Goal: Transaction & Acquisition: Purchase product/service

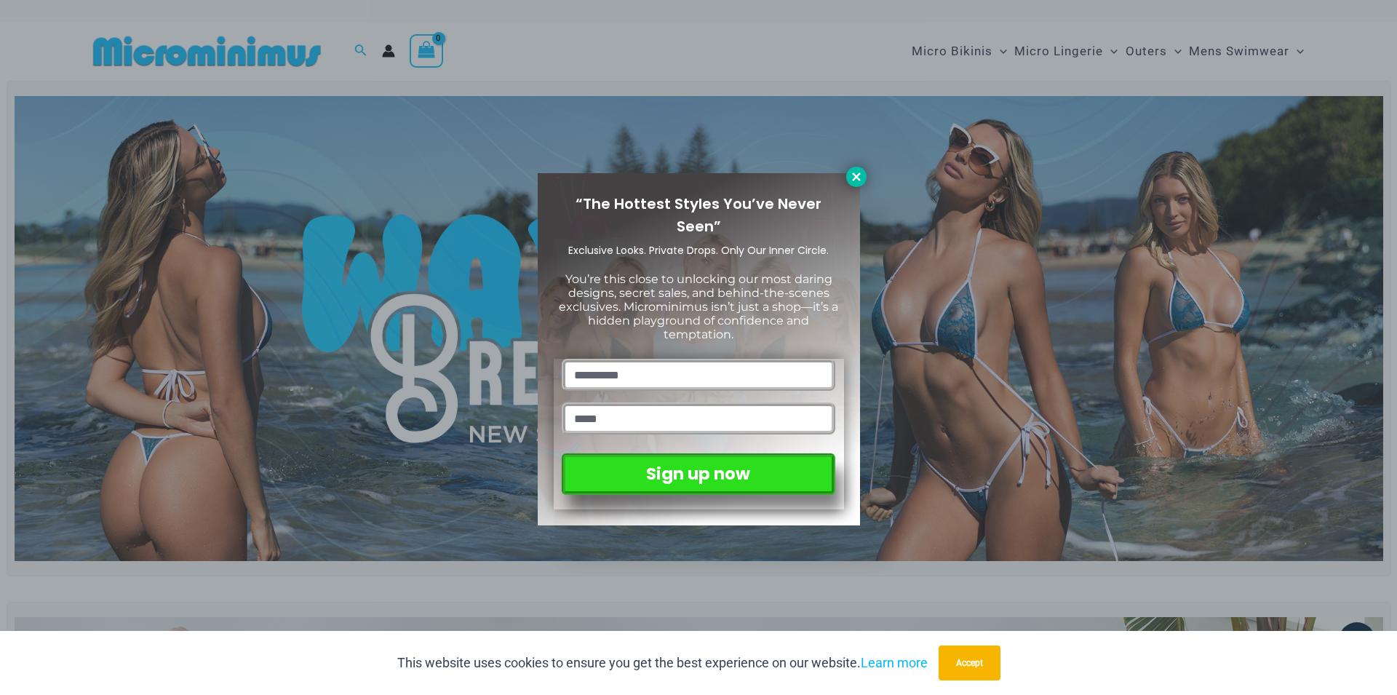
click at [855, 175] on icon at bounding box center [856, 176] width 8 height 8
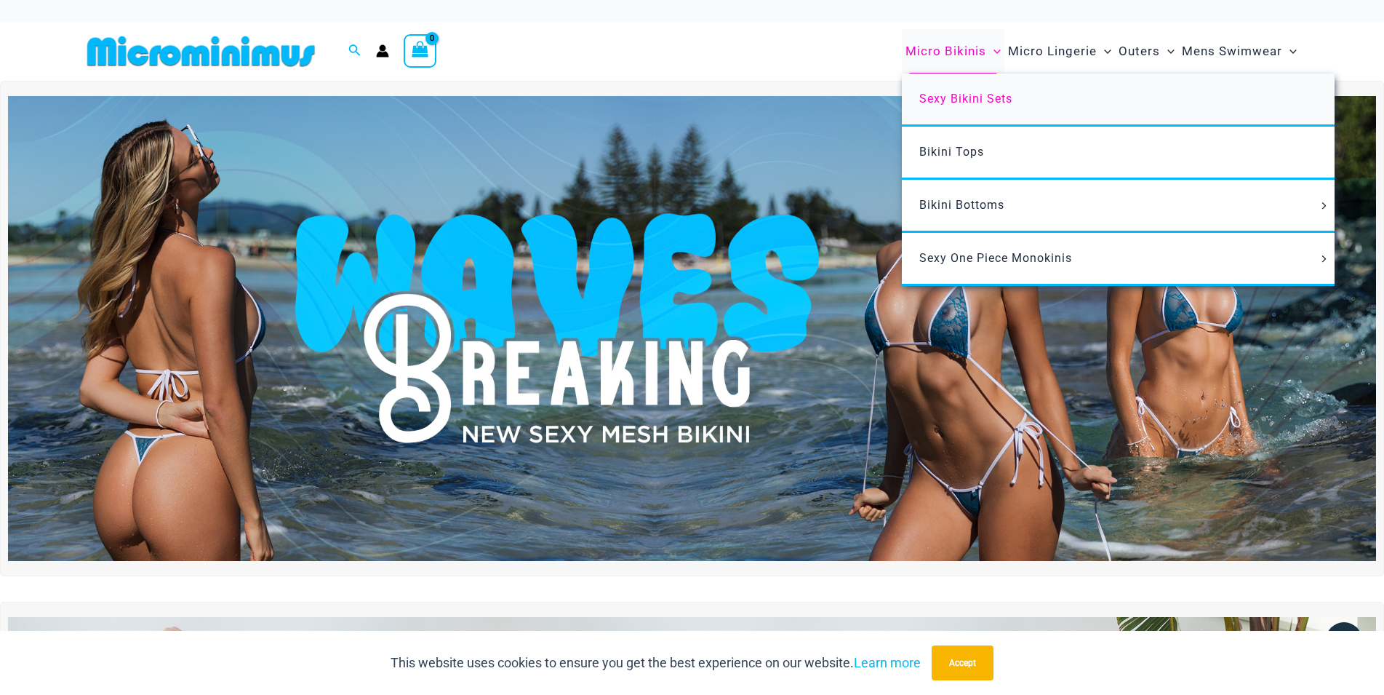
click at [947, 95] on span "Sexy Bikini Sets" at bounding box center [965, 99] width 93 height 14
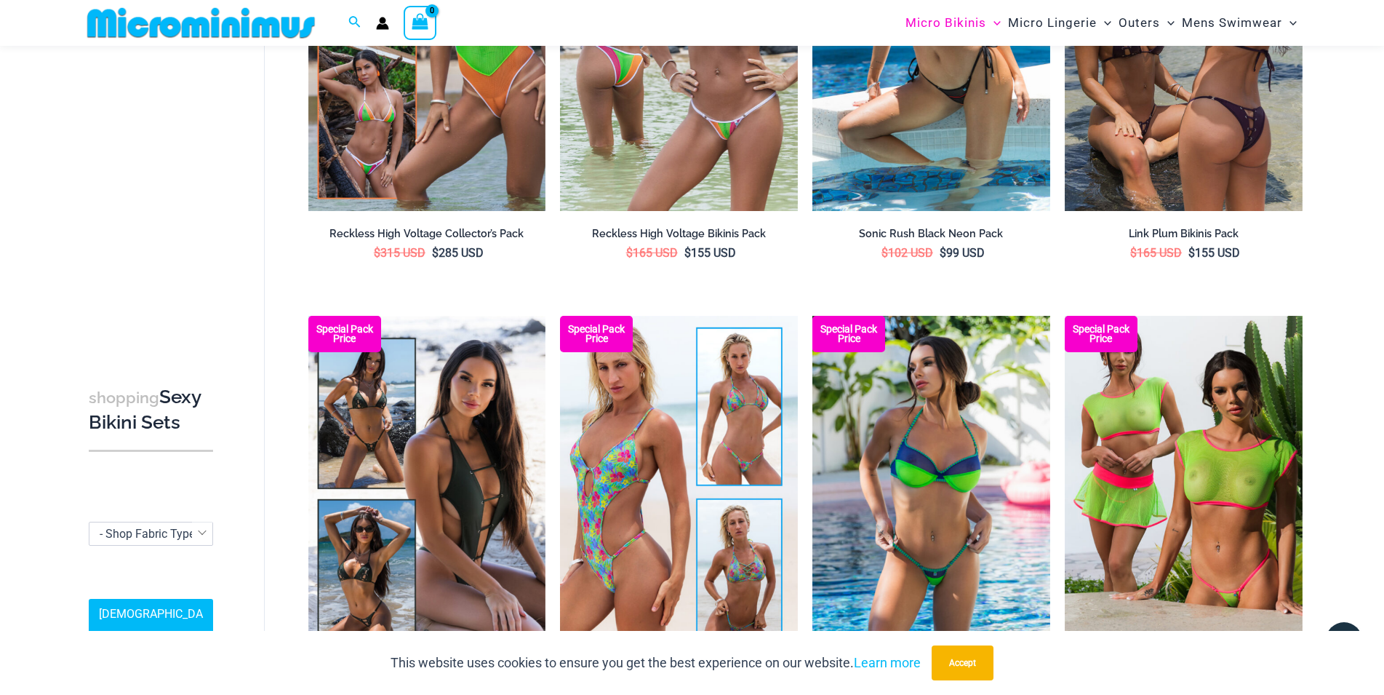
scroll to position [2053, 0]
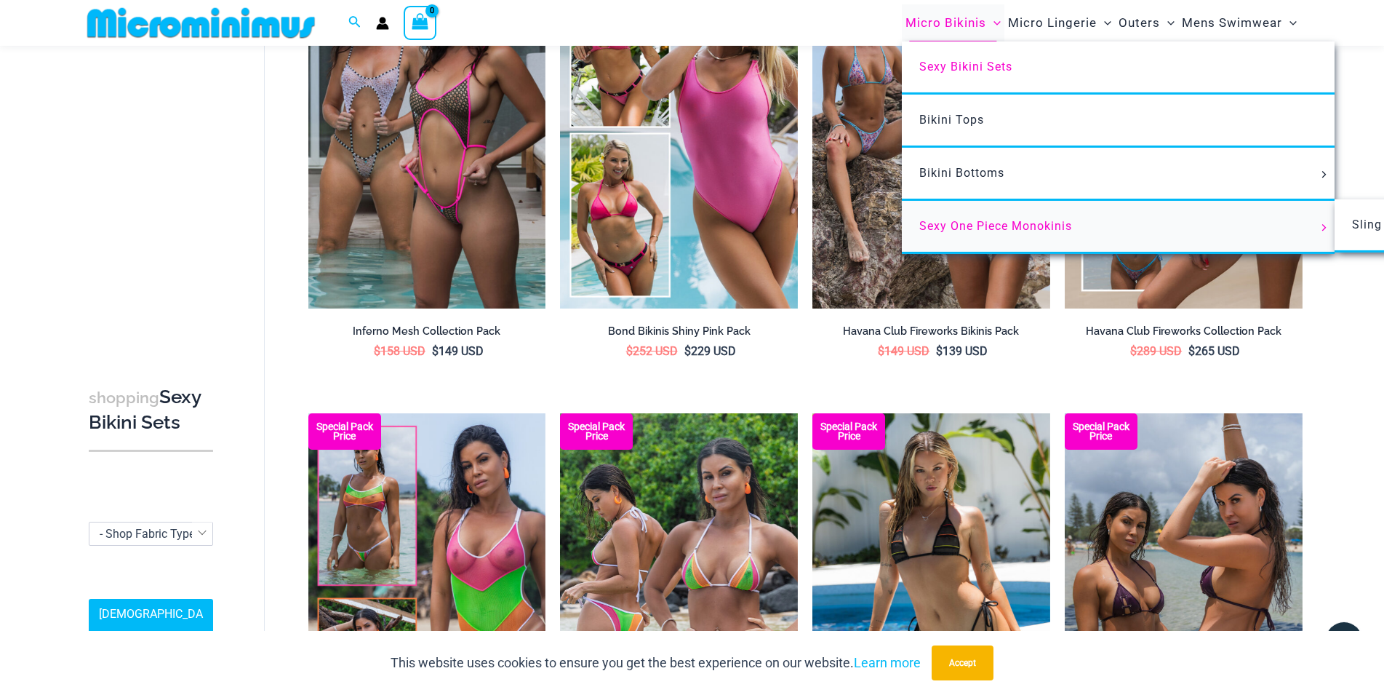
click at [1080, 223] on link "Sexy One Piece Monokinis" at bounding box center [1118, 227] width 433 height 53
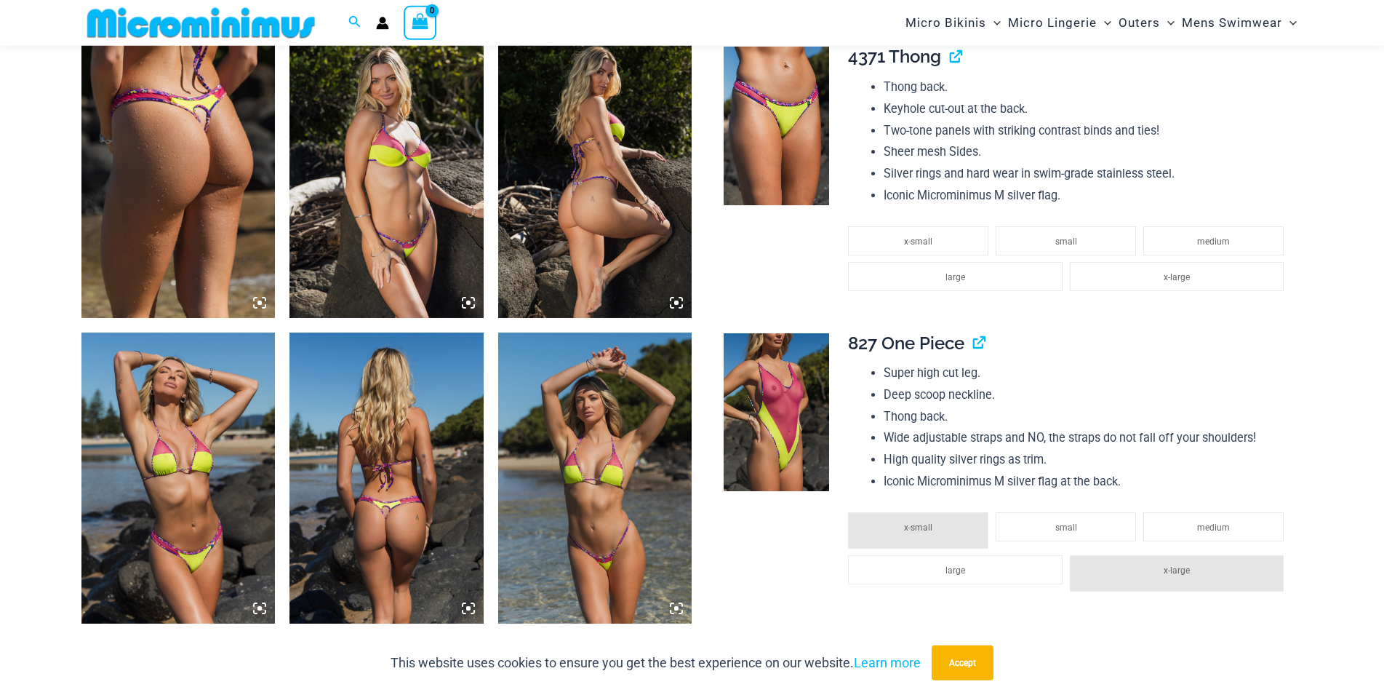
scroll to position [1828, 0]
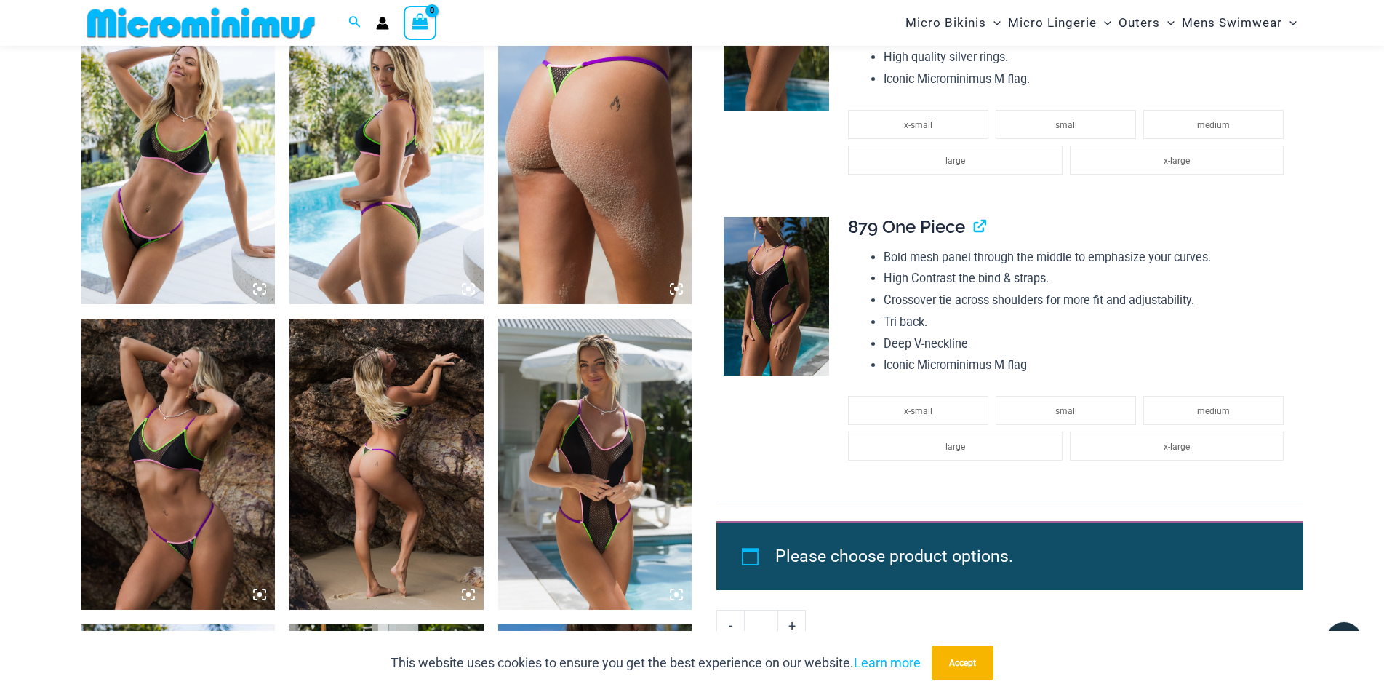
scroll to position [1821, 0]
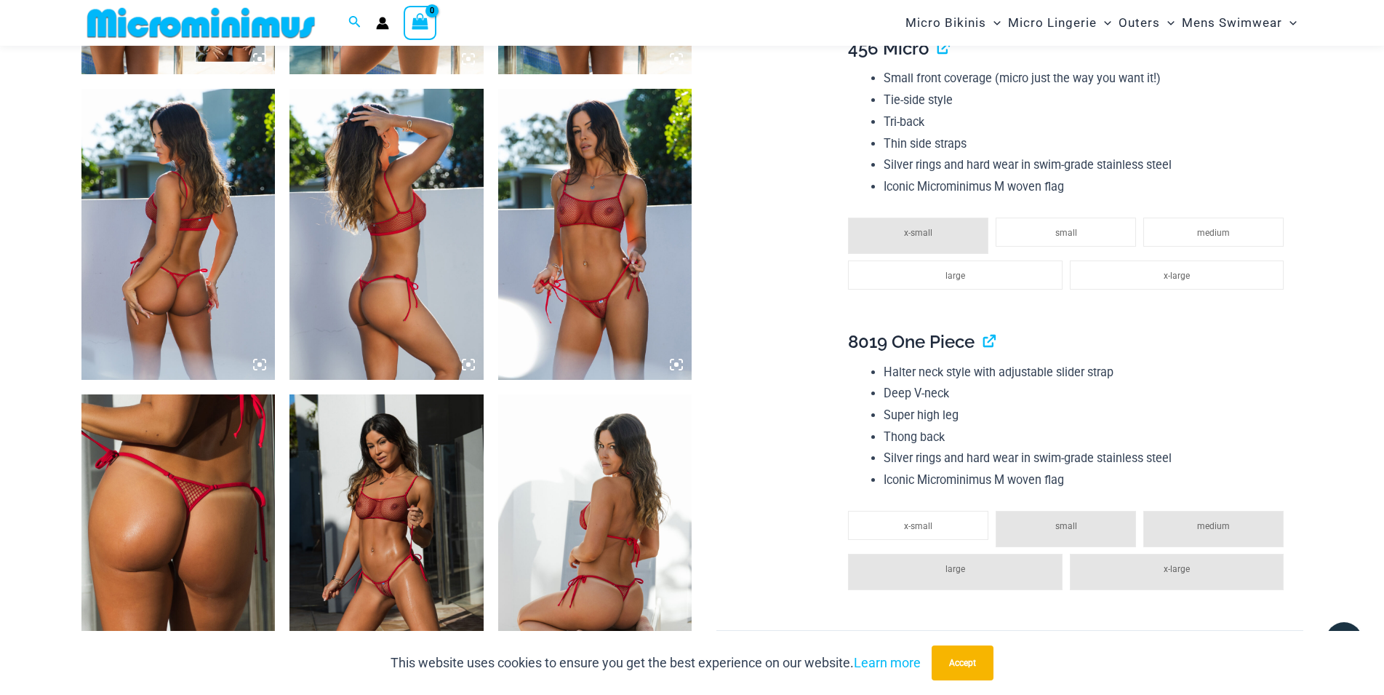
scroll to position [1303, 0]
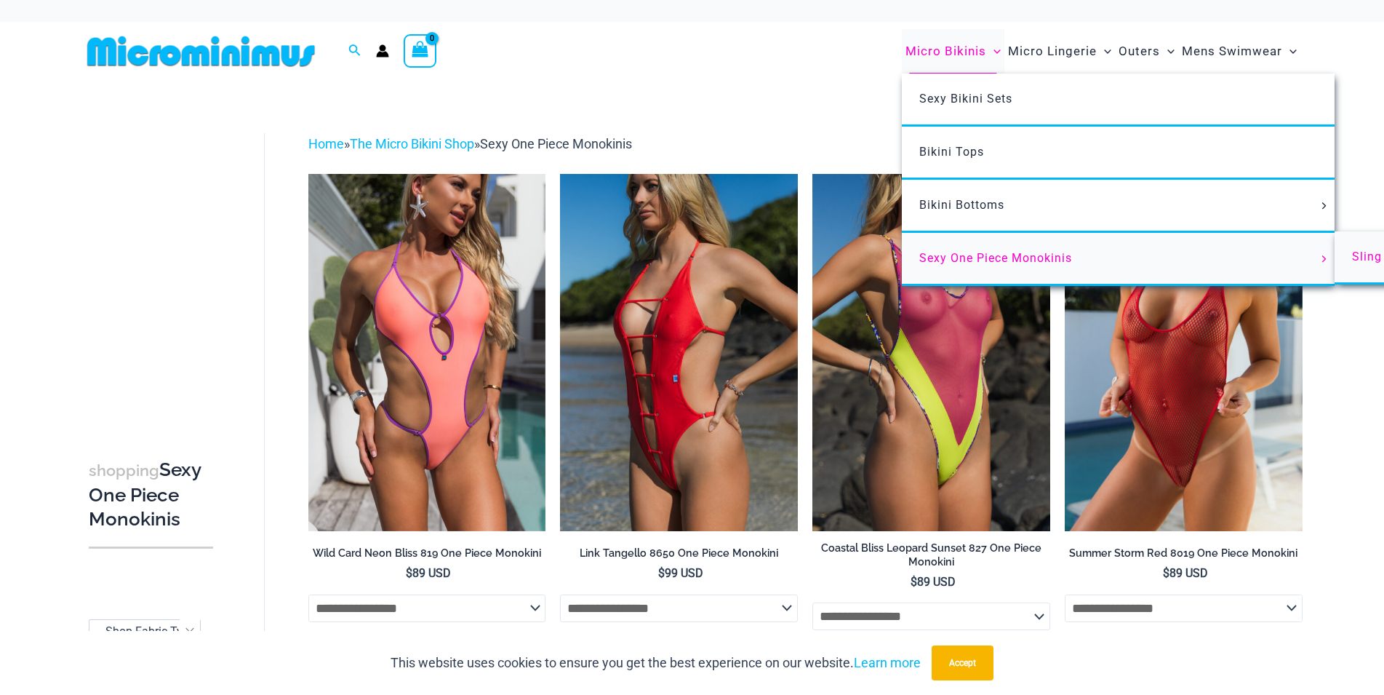
click at [1365, 257] on span "Sling Bikinis" at bounding box center [1388, 256] width 73 height 14
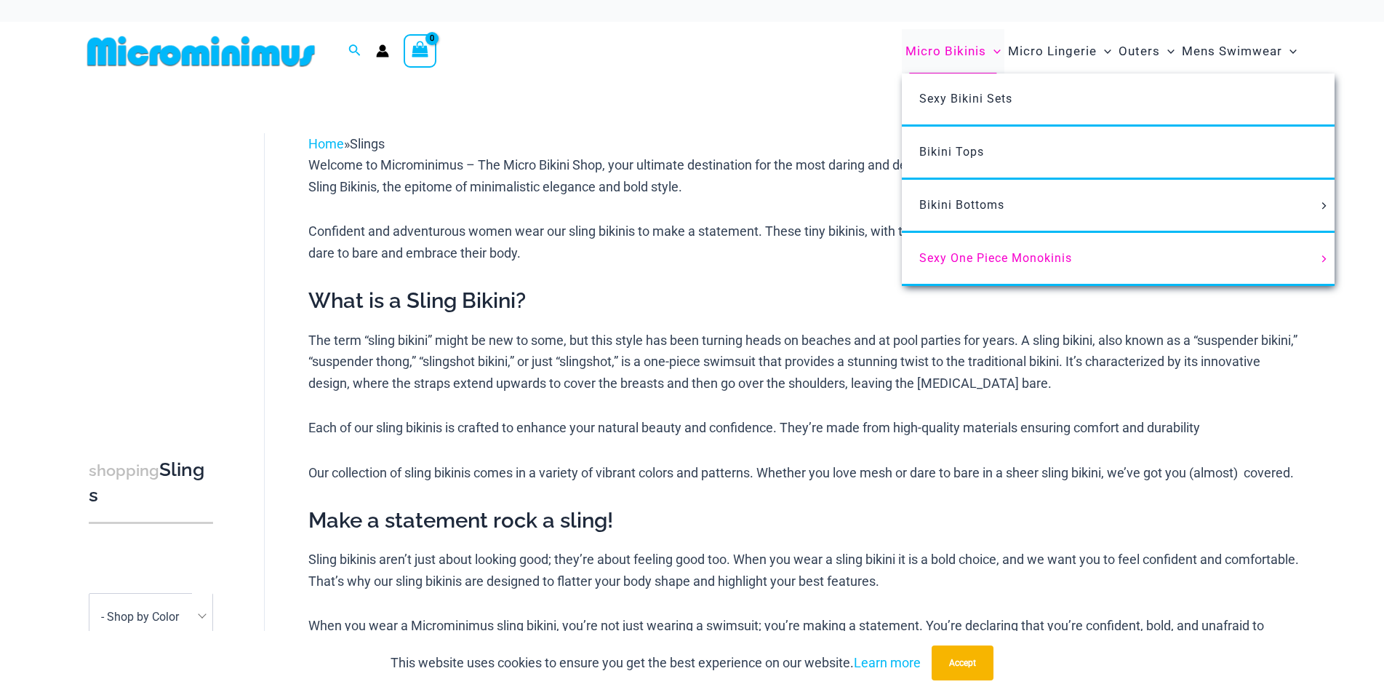
click at [940, 58] on span "Micro Bikinis" at bounding box center [946, 51] width 81 height 37
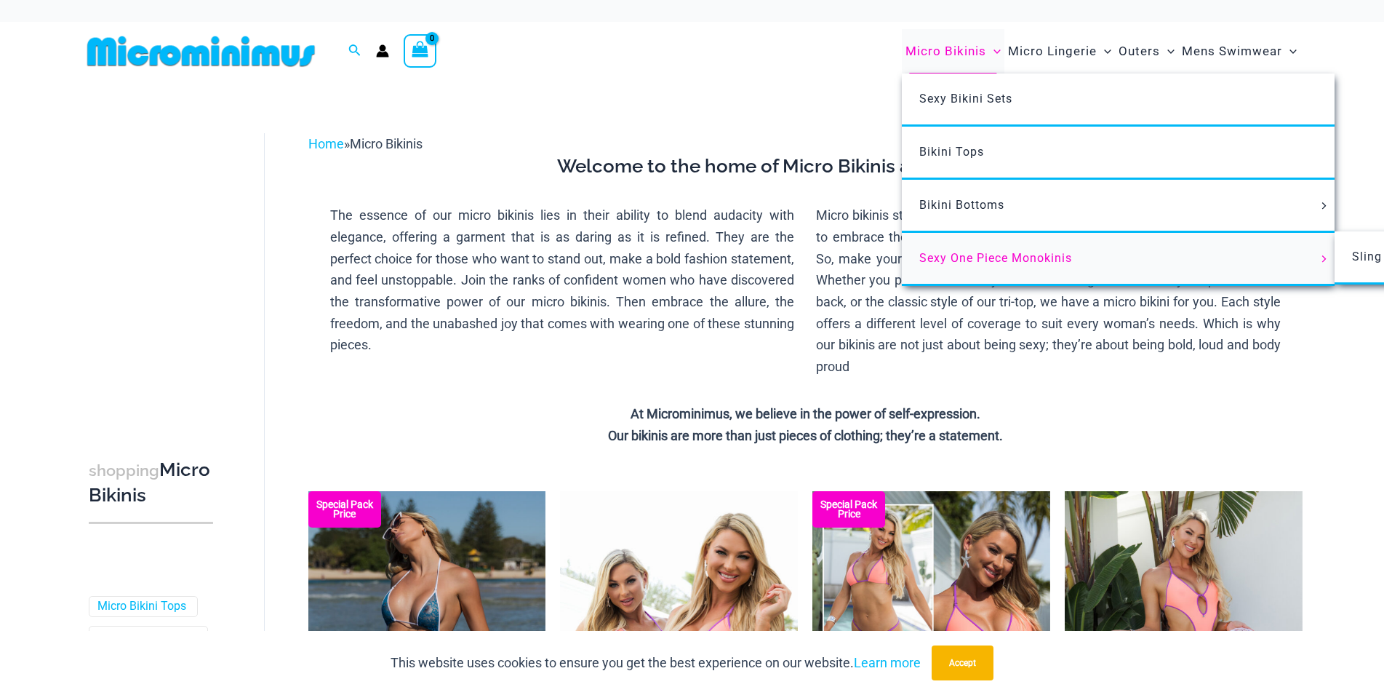
click at [960, 257] on span "Sexy One Piece Monokinis" at bounding box center [995, 258] width 153 height 14
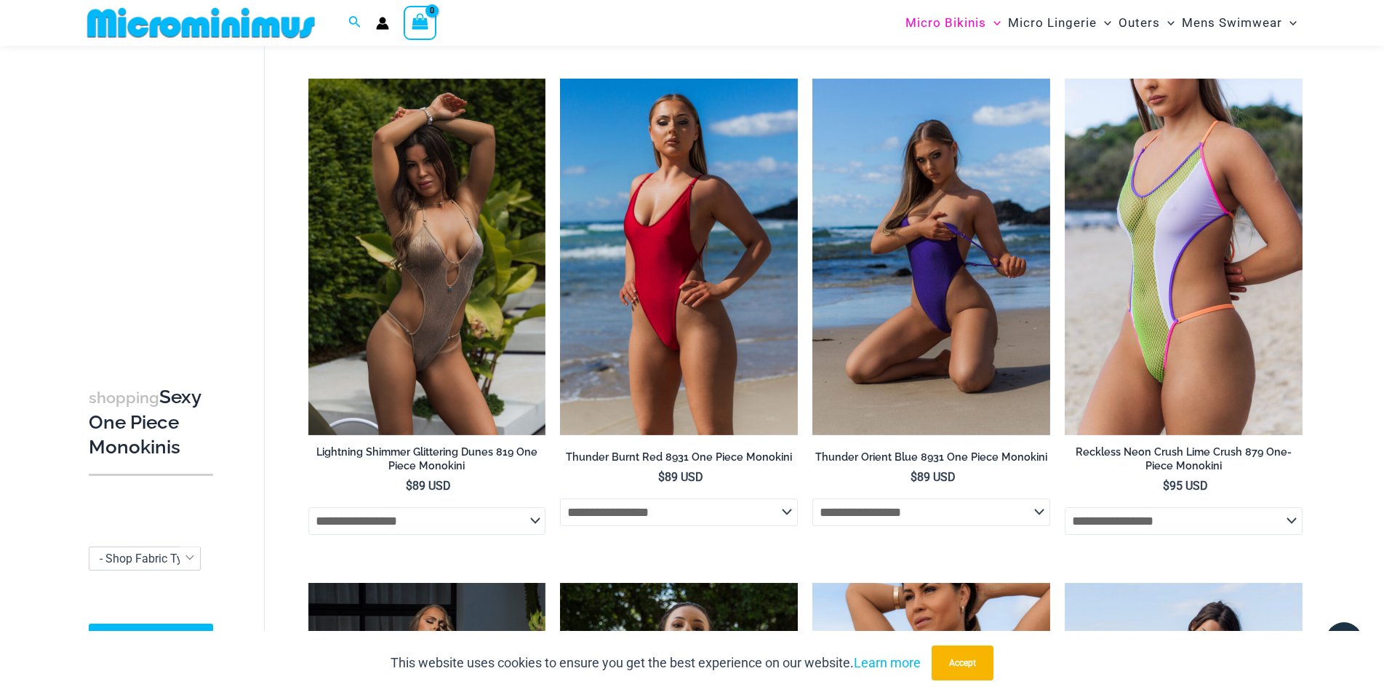
scroll to position [3522, 0]
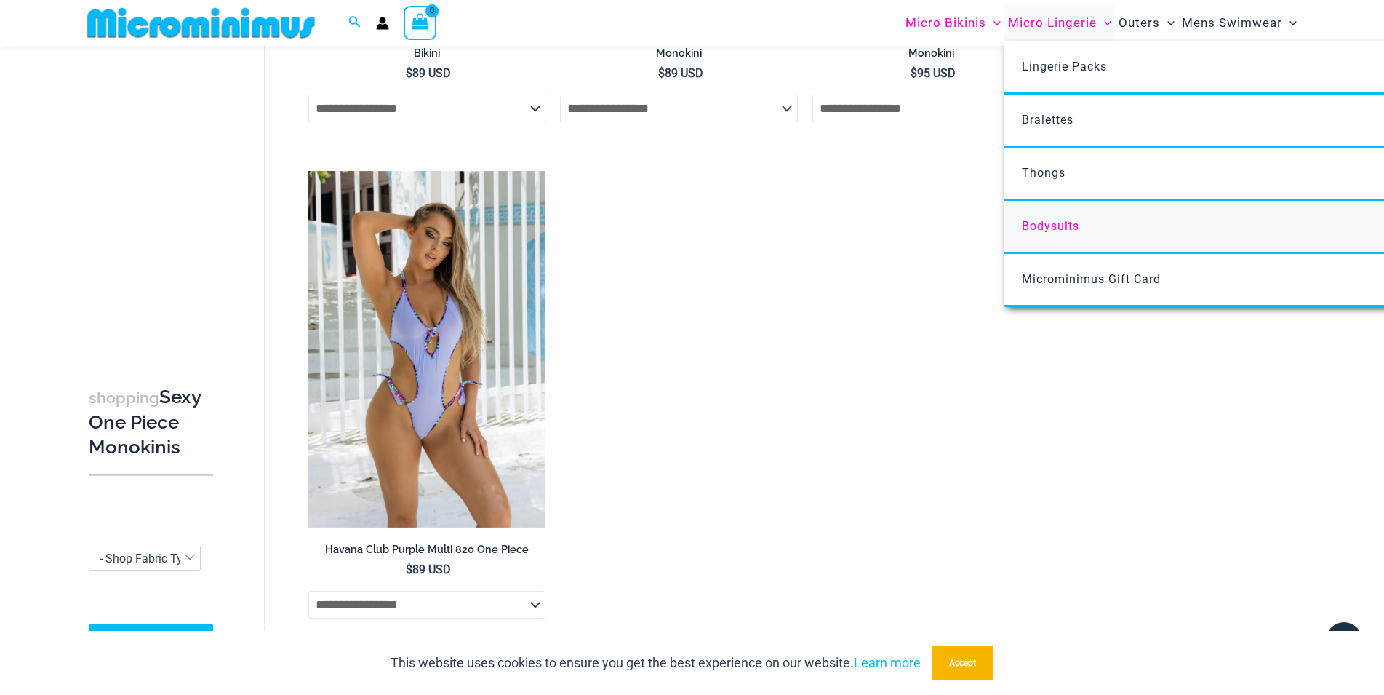
click at [1062, 225] on span "Bodysuits" at bounding box center [1050, 226] width 57 height 14
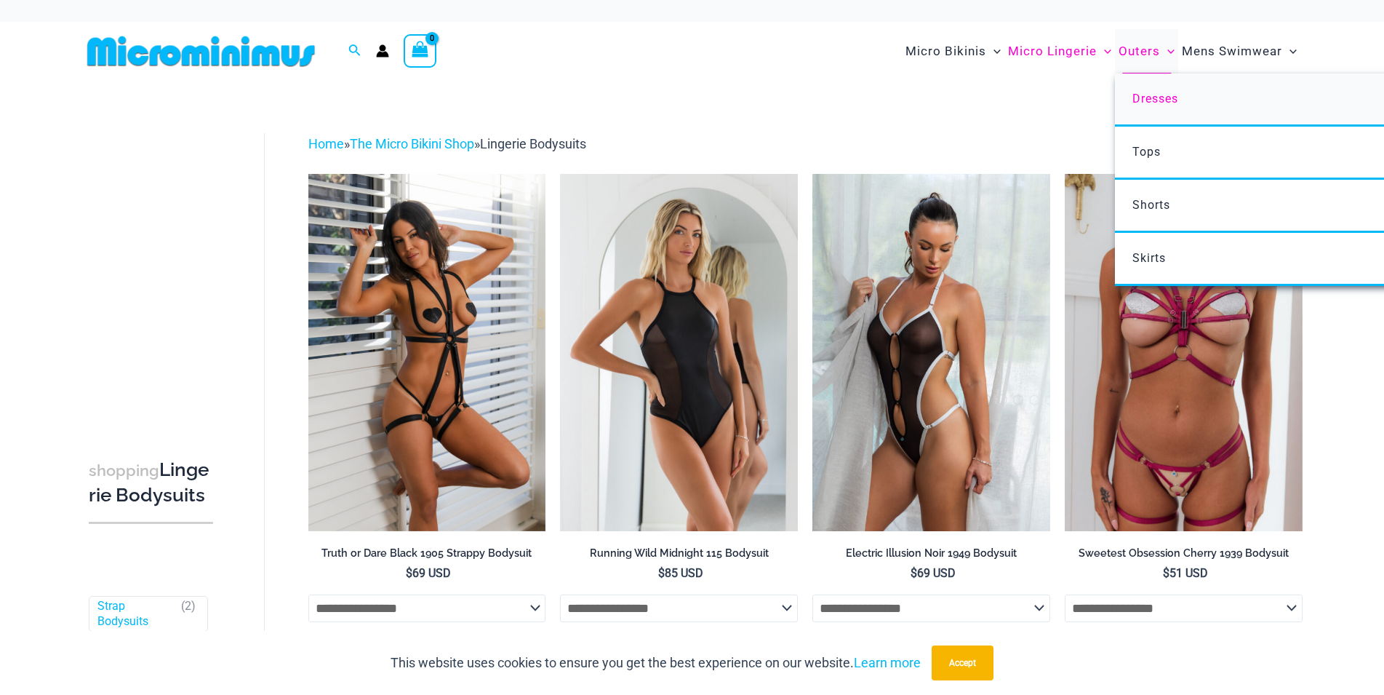
click at [1165, 95] on span "Dresses" at bounding box center [1155, 99] width 46 height 14
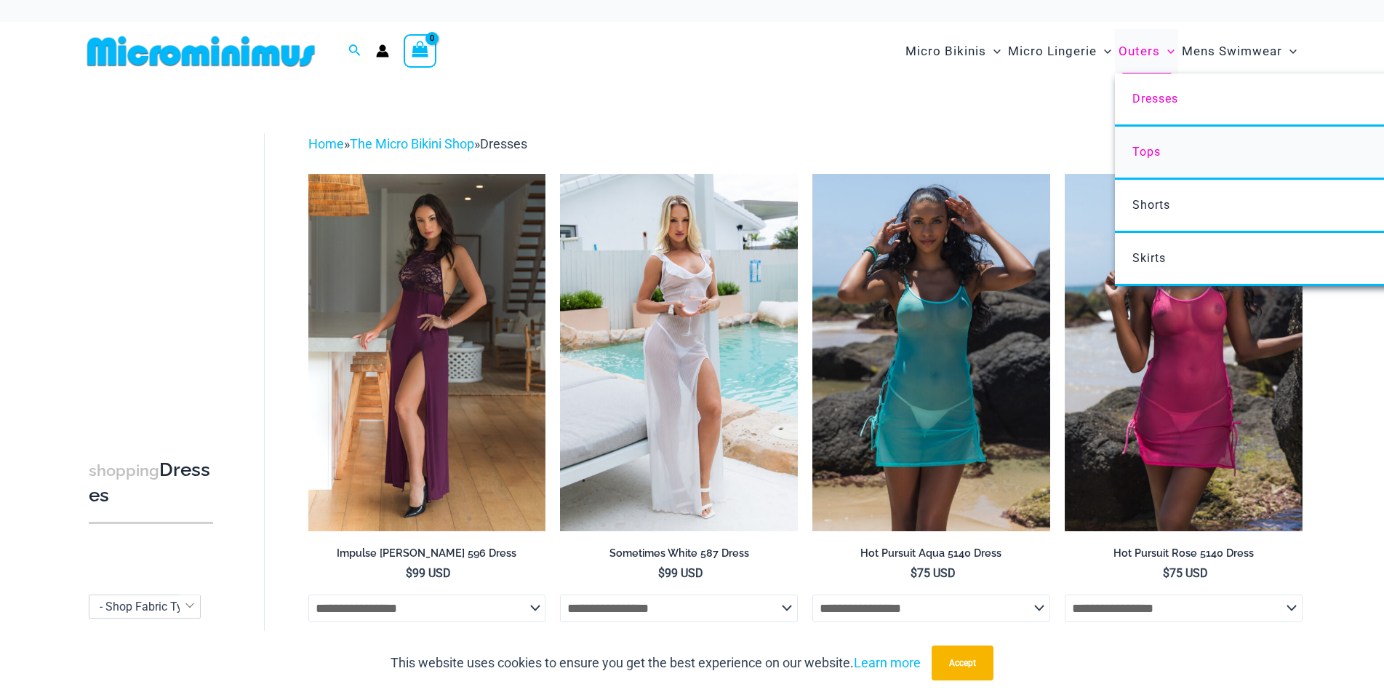
click at [1146, 145] on link "Tops" at bounding box center [1331, 153] width 433 height 53
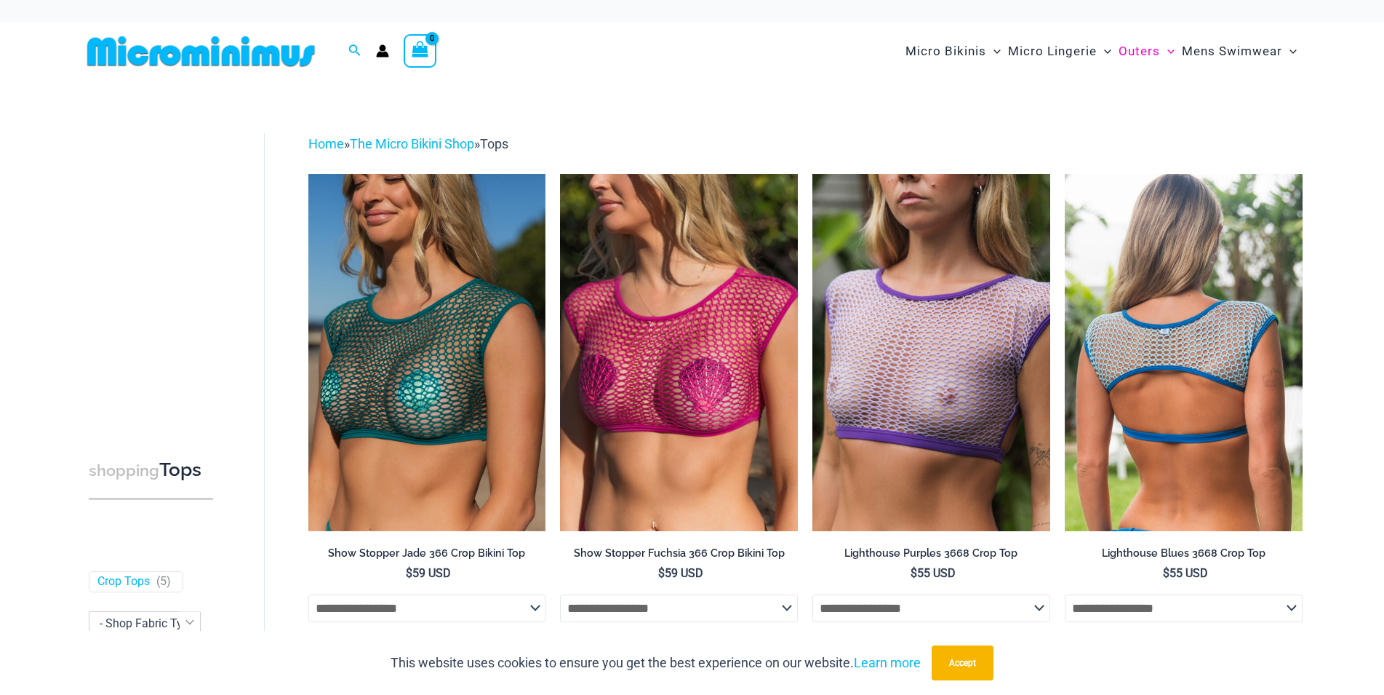
click at [1151, 198] on img at bounding box center [1184, 352] width 238 height 356
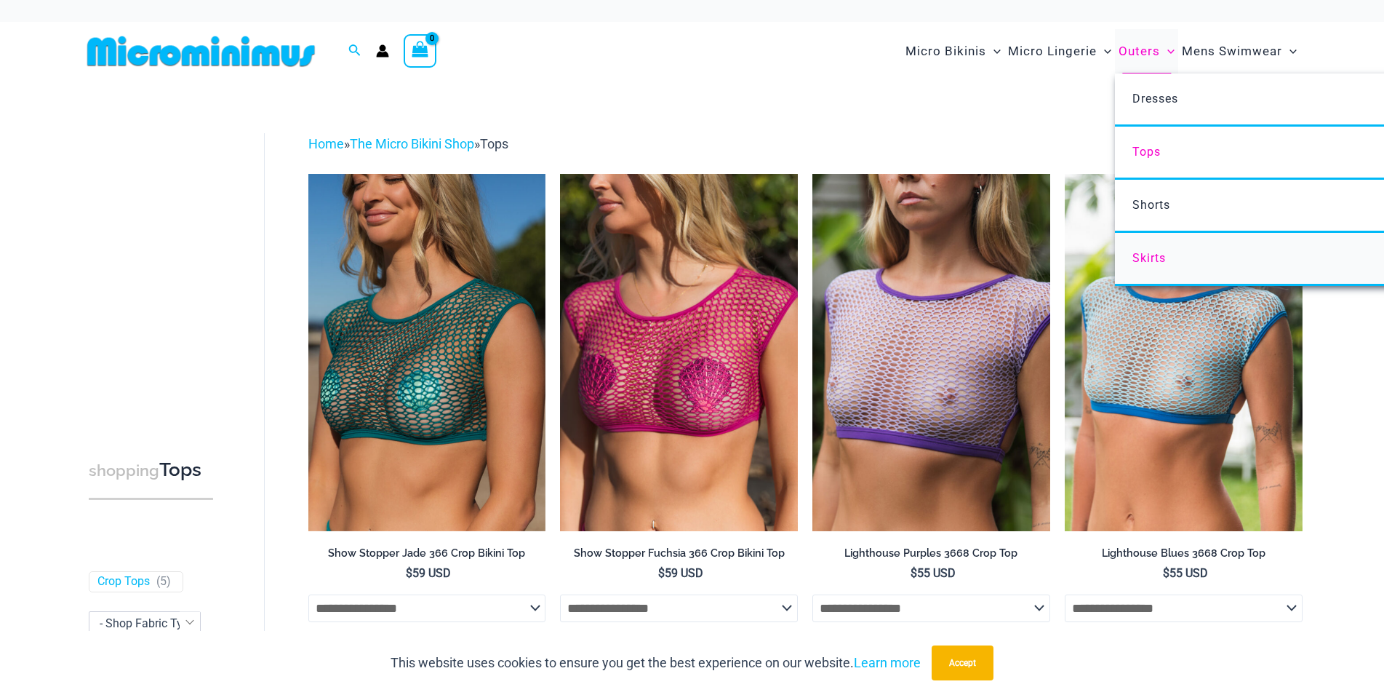
click at [1143, 255] on span "Skirts" at bounding box center [1148, 258] width 33 height 14
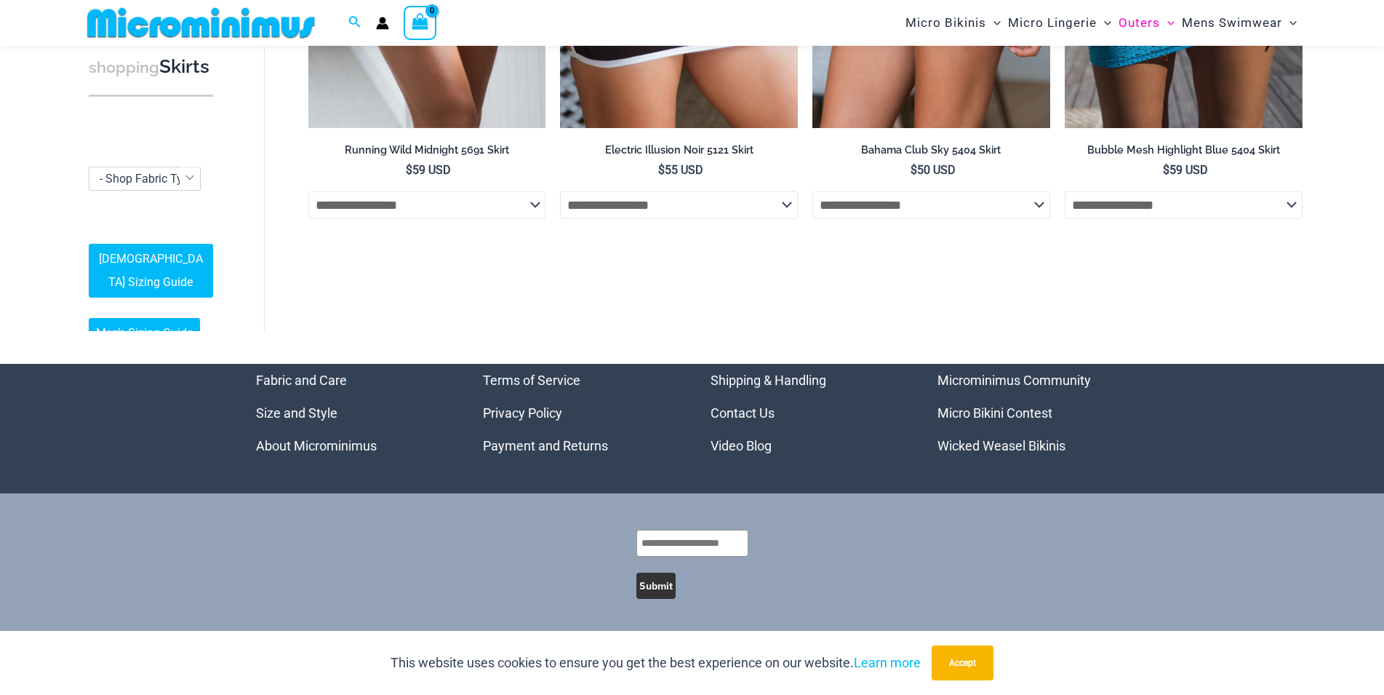
scroll to position [391, 0]
